Goal: Task Accomplishment & Management: Manage account settings

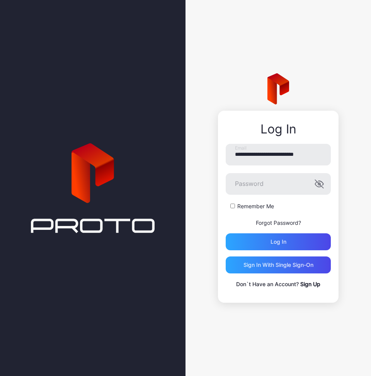
type input "**********"
click at [278, 242] on button "Log in" at bounding box center [277, 242] width 105 height 17
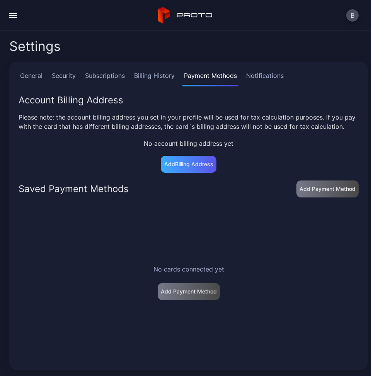
click at [164, 173] on div "Add Billing Address" at bounding box center [189, 164] width 56 height 17
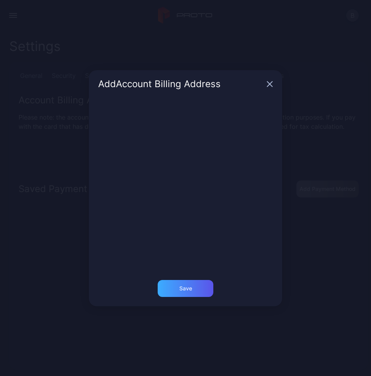
click at [194, 290] on div "Save" at bounding box center [186, 288] width 56 height 17
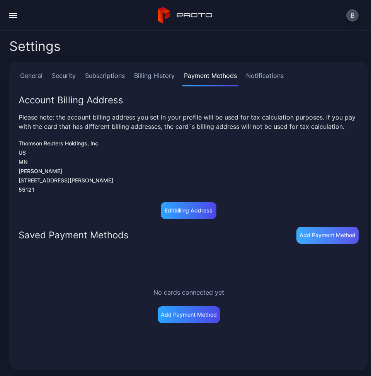
click at [307, 239] on div "Add Payment Method" at bounding box center [327, 235] width 56 height 6
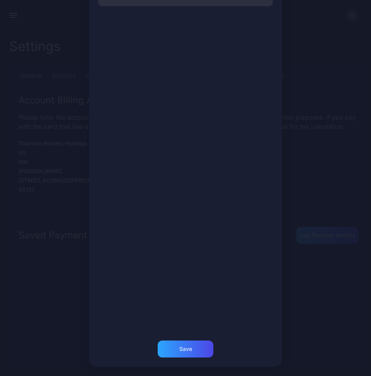
scroll to position [60, 0]
click at [179, 349] on div "Save" at bounding box center [185, 350] width 13 height 6
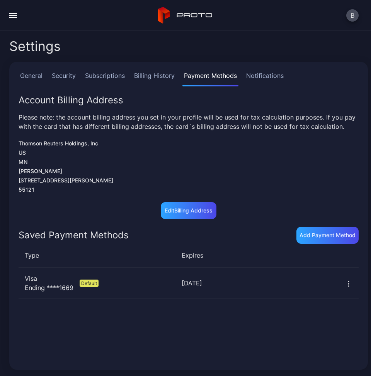
scroll to position [0, 0]
click at [263, 78] on link "Notifications" at bounding box center [264, 78] width 41 height 15
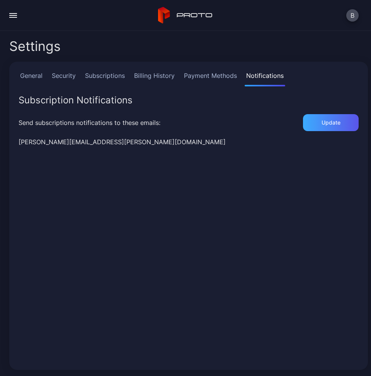
click at [324, 125] on div "Update" at bounding box center [330, 123] width 19 height 6
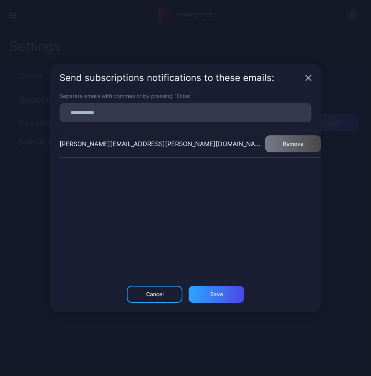
click at [151, 116] on input at bounding box center [185, 113] width 242 height 10
paste input
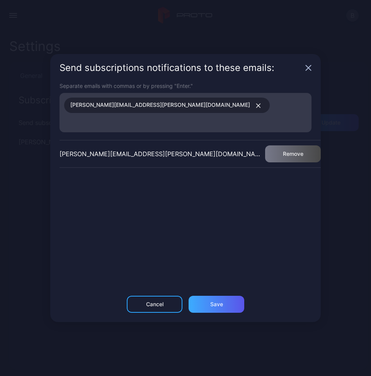
click at [218, 302] on div "Save" at bounding box center [216, 305] width 13 height 6
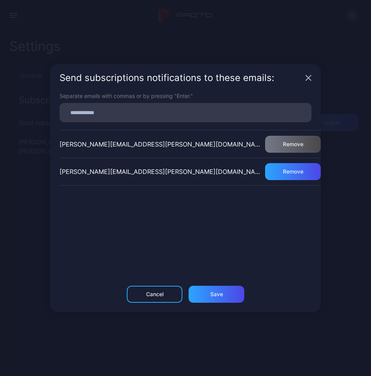
click at [310, 76] on icon "button" at bounding box center [308, 78] width 5 height 5
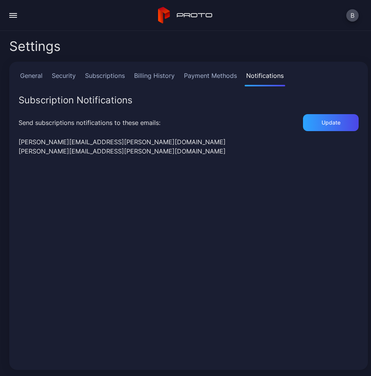
click at [164, 78] on link "Billing History" at bounding box center [154, 78] width 44 height 15
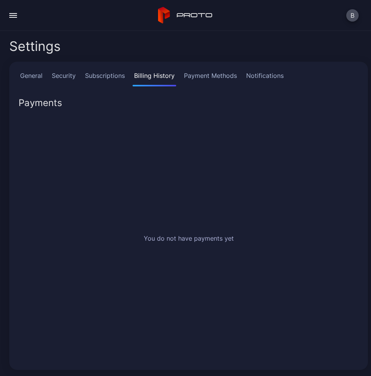
click at [111, 79] on link "Subscriptions" at bounding box center [104, 78] width 43 height 15
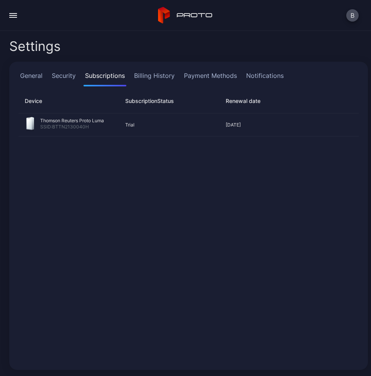
click at [63, 80] on link "Security" at bounding box center [63, 78] width 27 height 15
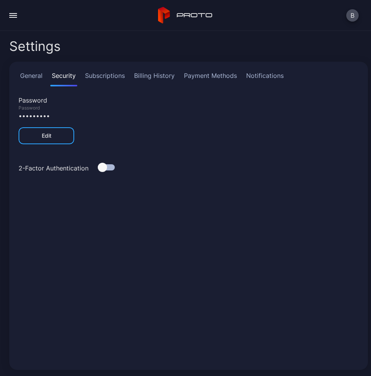
click at [30, 77] on link "General" at bounding box center [31, 78] width 25 height 15
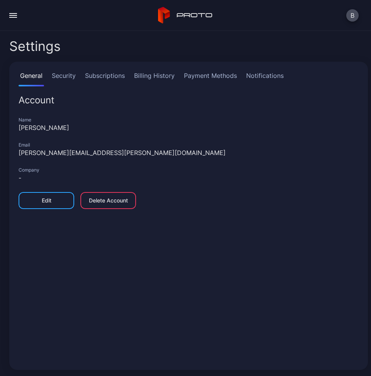
click at [93, 54] on div "Settings" at bounding box center [188, 46] width 358 height 19
click at [14, 19] on button "button" at bounding box center [12, 15] width 15 height 15
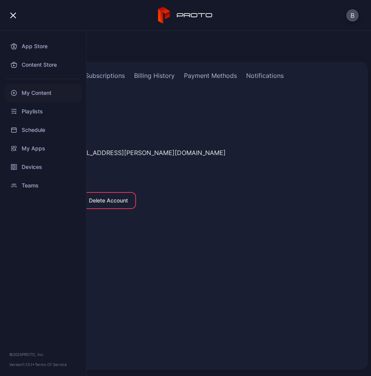
click at [30, 95] on div "My Content" at bounding box center [43, 93] width 77 height 19
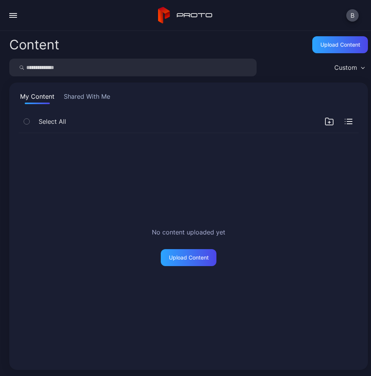
click at [13, 13] on div "button" at bounding box center [13, 13] width 8 height 1
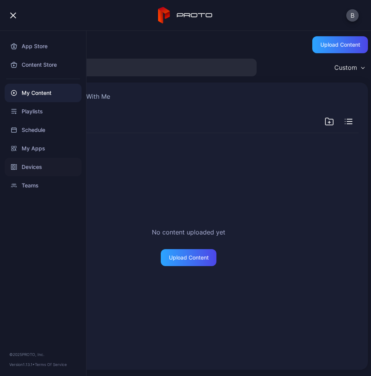
click at [29, 175] on div "Devices" at bounding box center [43, 167] width 77 height 19
